Goal: Task Accomplishment & Management: Manage account settings

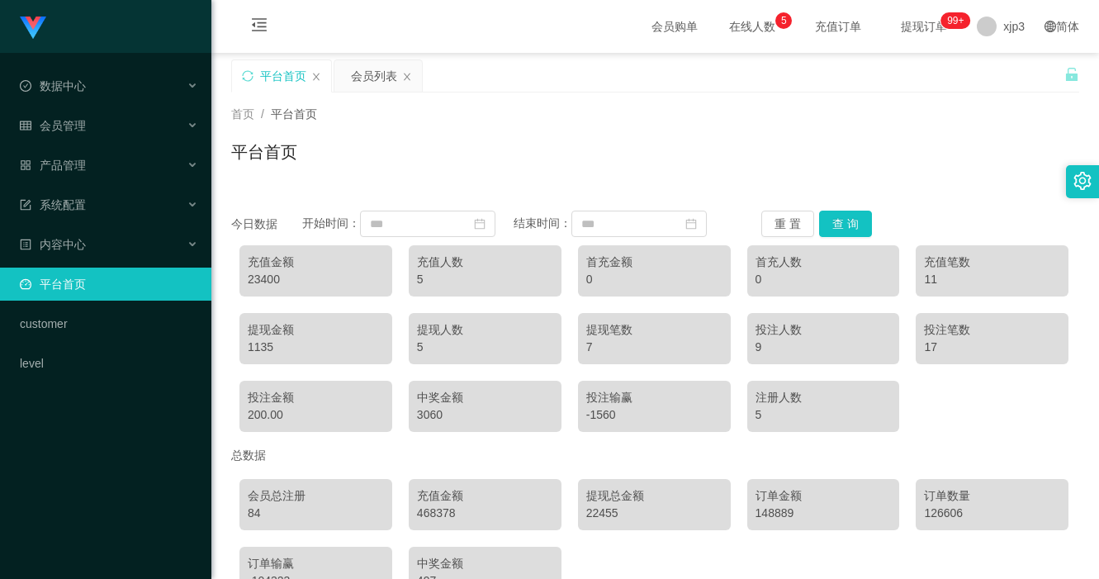
click at [743, 122] on div "首页 / 平台首页 /" at bounding box center [655, 114] width 848 height 17
drag, startPoint x: 982, startPoint y: 15, endPoint x: 987, endPoint y: 24, distance: 10.3
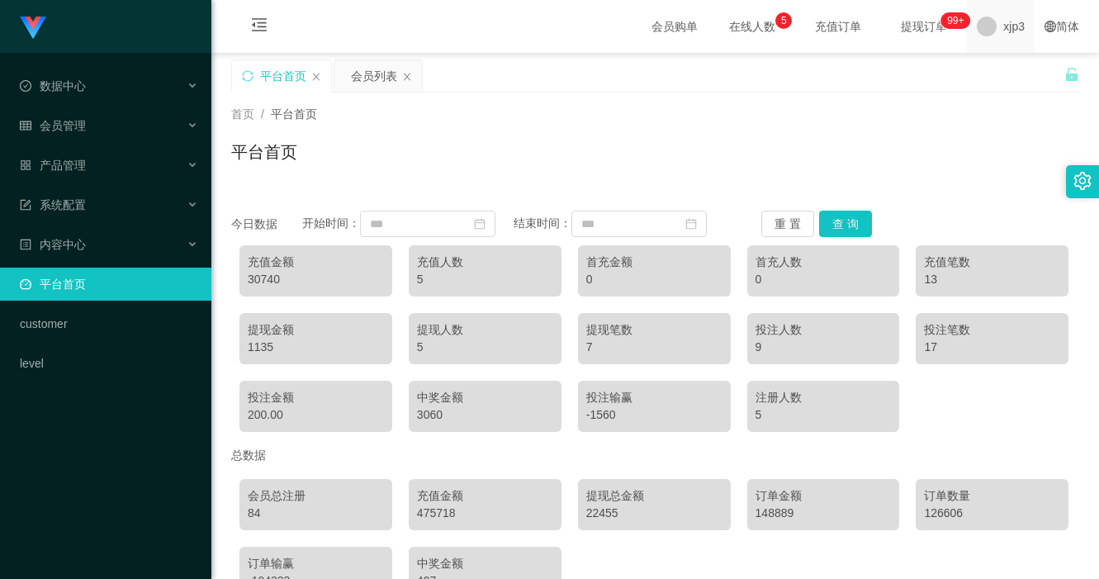
click at [983, 15] on div "xjp3" at bounding box center [1001, 26] width 68 height 53
click at [1012, 75] on span "退出登录" at bounding box center [1004, 72] width 46 height 13
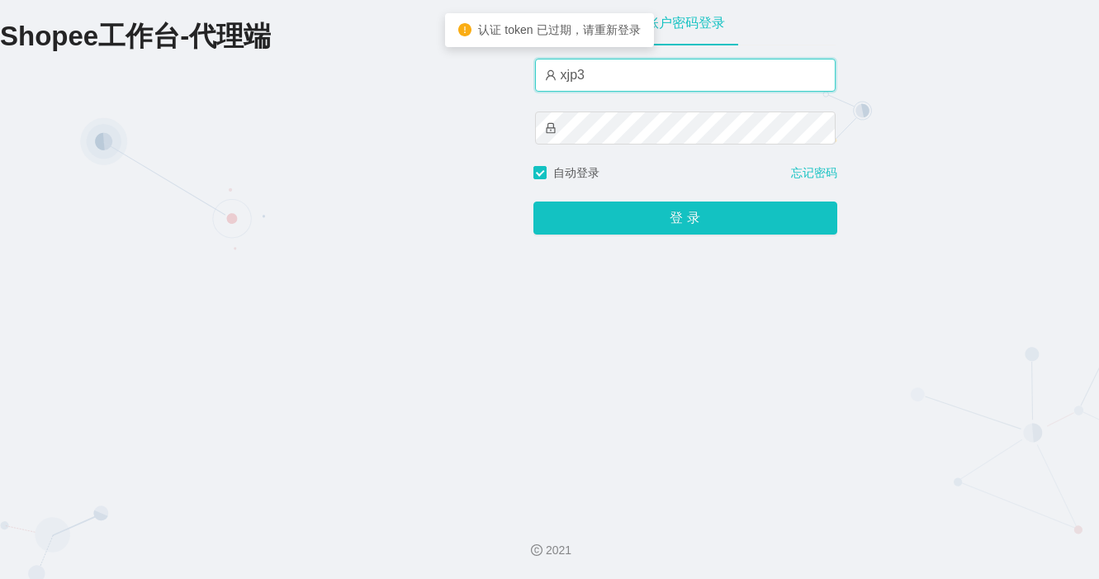
click at [635, 82] on input "xjp3" at bounding box center [685, 75] width 301 height 33
type input "xjp5"
click at [534, 202] on button "登 录" at bounding box center [686, 218] width 304 height 33
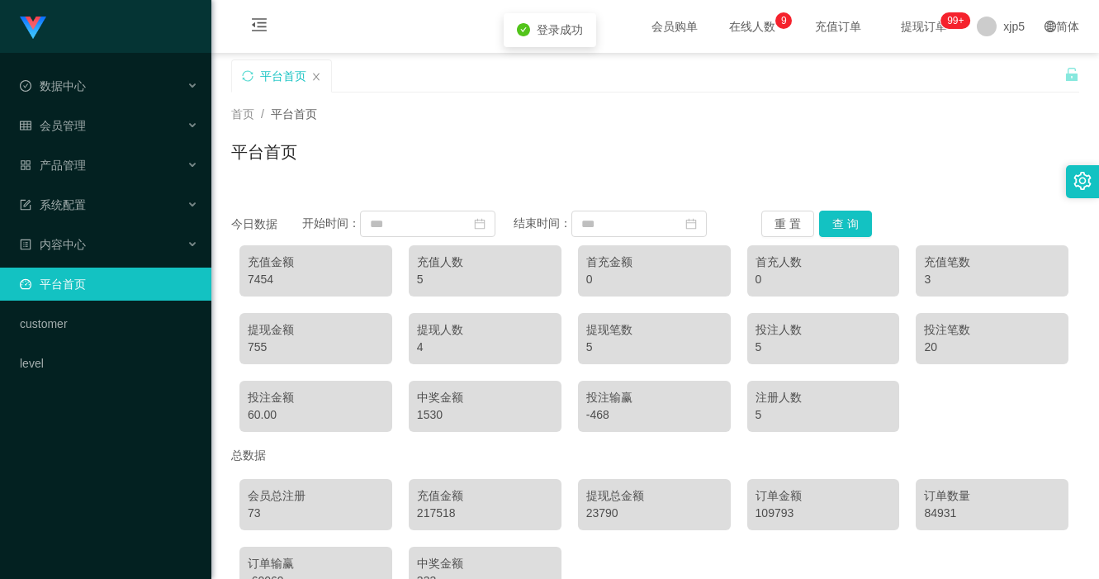
scroll to position [83, 0]
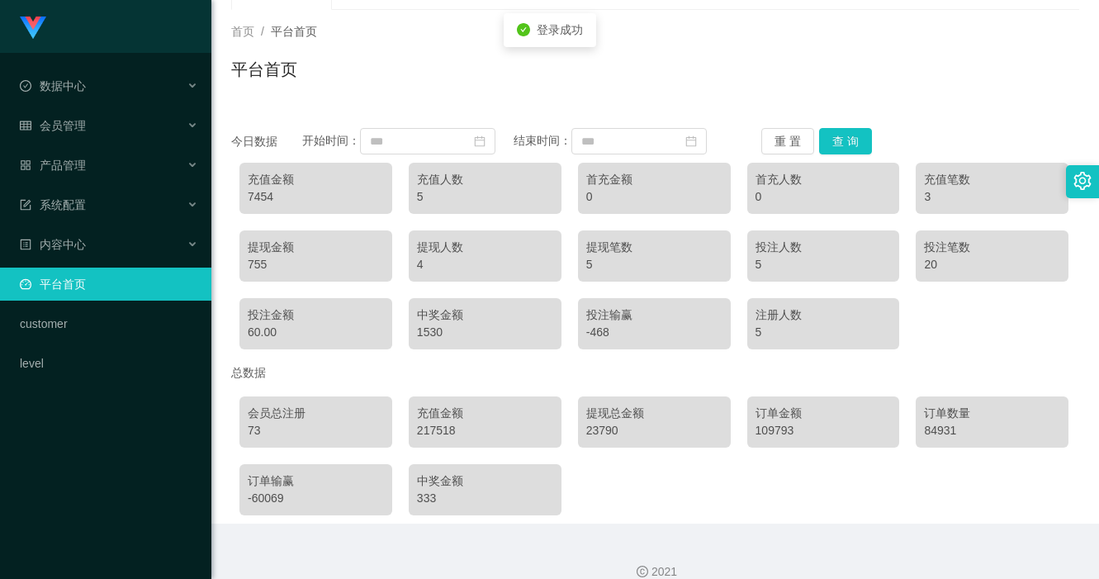
click at [680, 486] on div "会员总注册 73 充值金额 217518 提现总金额 23790 订单金额 109793 订单数量 84931 订单输赢 -60069 中奖金额 333" at bounding box center [655, 455] width 848 height 135
click at [775, 458] on div "会员总注册 73 充值金额 217518 提现总金额 23790 订单金额 109793 订单数量 84931 订单输赢 -60069 中奖金额 333" at bounding box center [655, 455] width 848 height 135
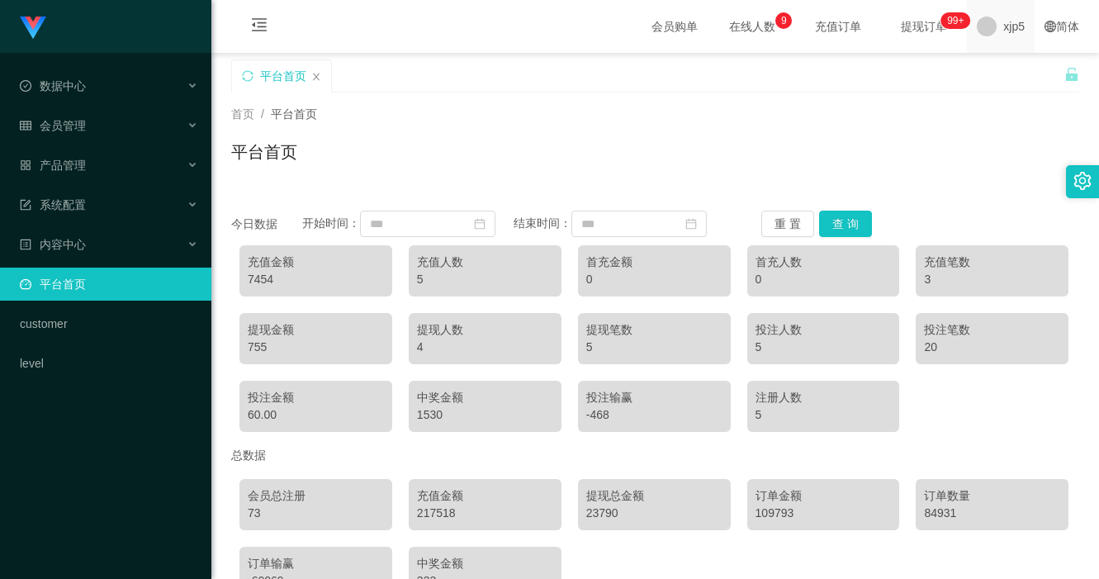
click at [1003, 36] on span "xjp5" at bounding box center [1013, 26] width 21 height 53
click at [1004, 74] on div "平台首页" at bounding box center [647, 87] width 833 height 57
click at [980, 39] on div "xjp5" at bounding box center [1001, 26] width 68 height 53
click at [986, 66] on span "退出登录" at bounding box center [1004, 72] width 46 height 13
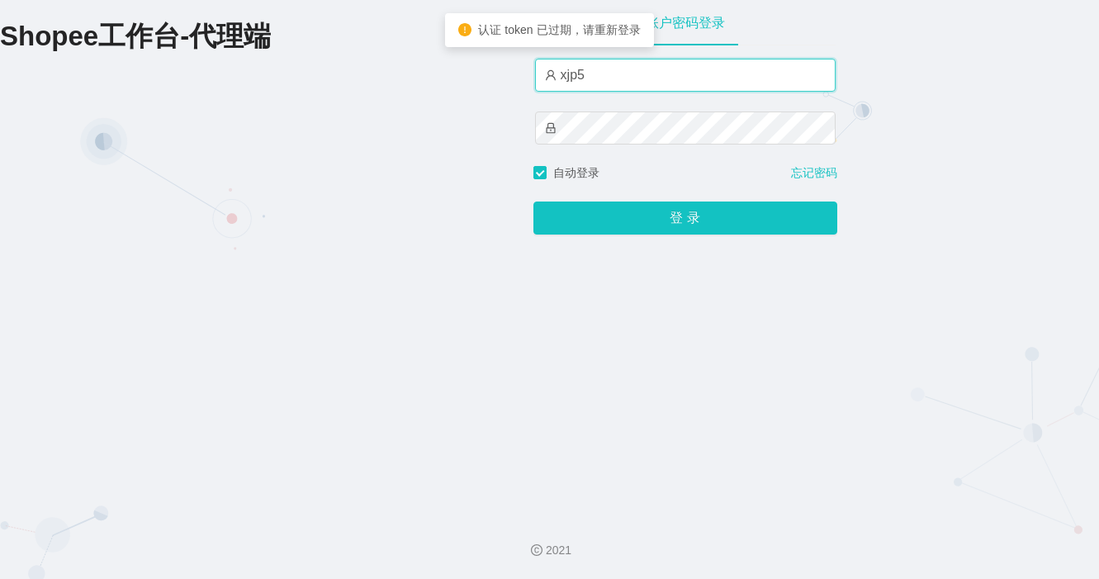
click at [619, 75] on input "xjp5" at bounding box center [685, 75] width 301 height 33
type input "xjp3"
click at [534, 202] on button "登 录" at bounding box center [686, 218] width 304 height 33
